Goal: Information Seeking & Learning: Learn about a topic

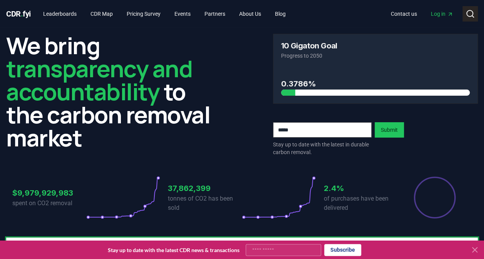
click at [474, 12] on button "Search" at bounding box center [469, 13] width 15 height 15
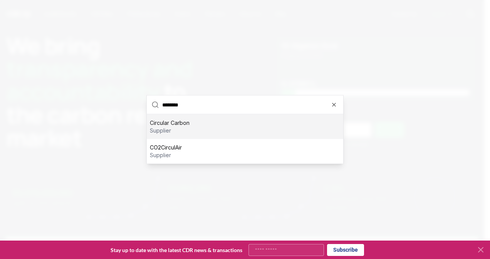
type input "********"
click at [228, 122] on div "Circular Carbon supplier" at bounding box center [245, 127] width 196 height 25
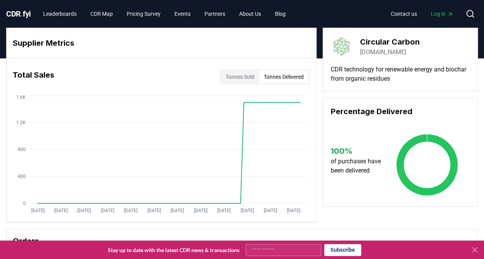
click at [286, 77] on button "Tonnes Delivered" at bounding box center [283, 77] width 49 height 12
click at [237, 78] on button "Tonnes Sold" at bounding box center [240, 77] width 38 height 12
click at [293, 79] on button "Tonnes Delivered" at bounding box center [283, 77] width 49 height 12
click at [270, 103] on circle at bounding box center [270, 102] width 4 height 4
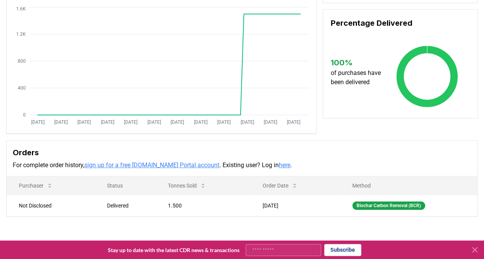
scroll to position [115, 0]
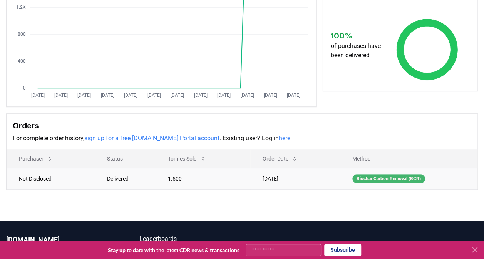
click at [391, 179] on div "Biochar Carbon Removal (BCR)" at bounding box center [388, 179] width 73 height 8
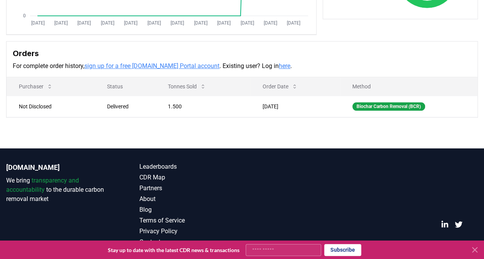
scroll to position [188, 0]
